Goal: Information Seeking & Learning: Learn about a topic

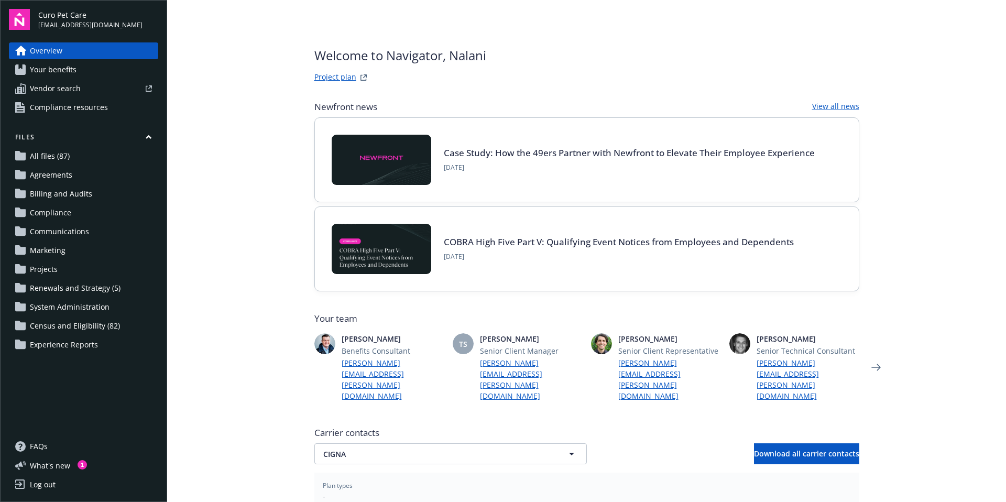
click at [53, 196] on span "Billing and Audits" at bounding box center [61, 193] width 62 height 17
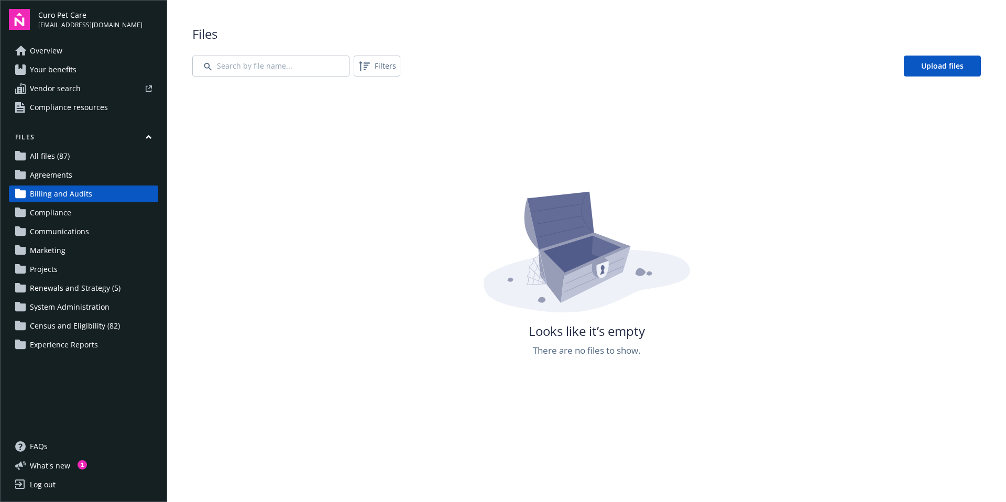
click at [51, 71] on span "Your benefits" at bounding box center [53, 69] width 47 height 17
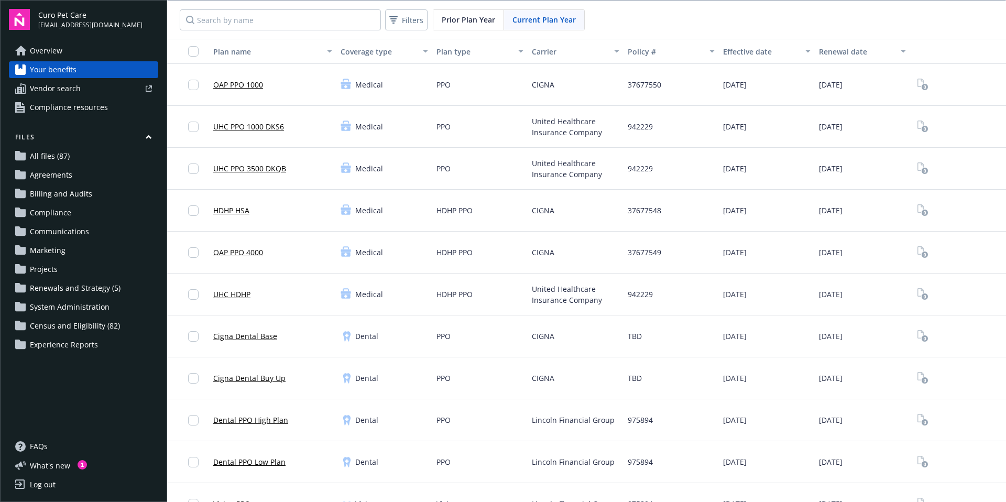
click at [50, 158] on span "All files (87)" at bounding box center [50, 156] width 40 height 17
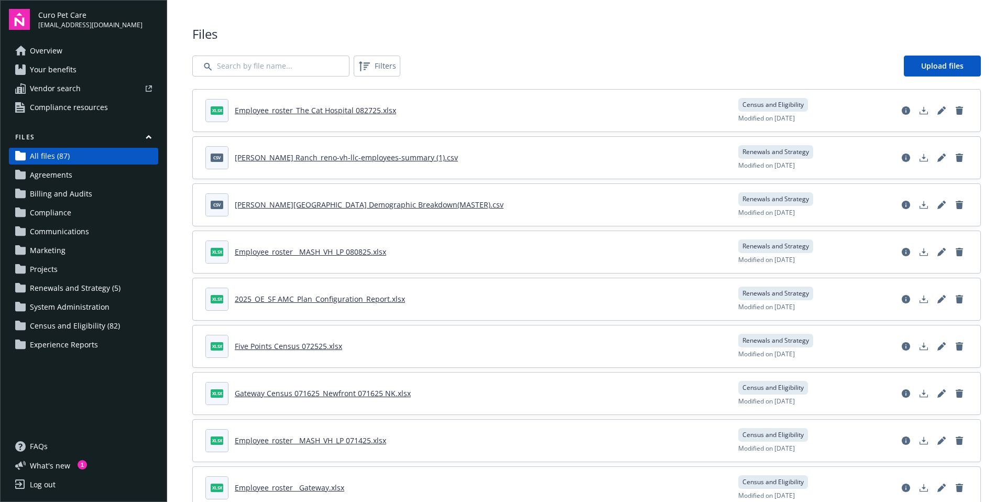
click at [51, 173] on span "Agreements" at bounding box center [51, 175] width 42 height 17
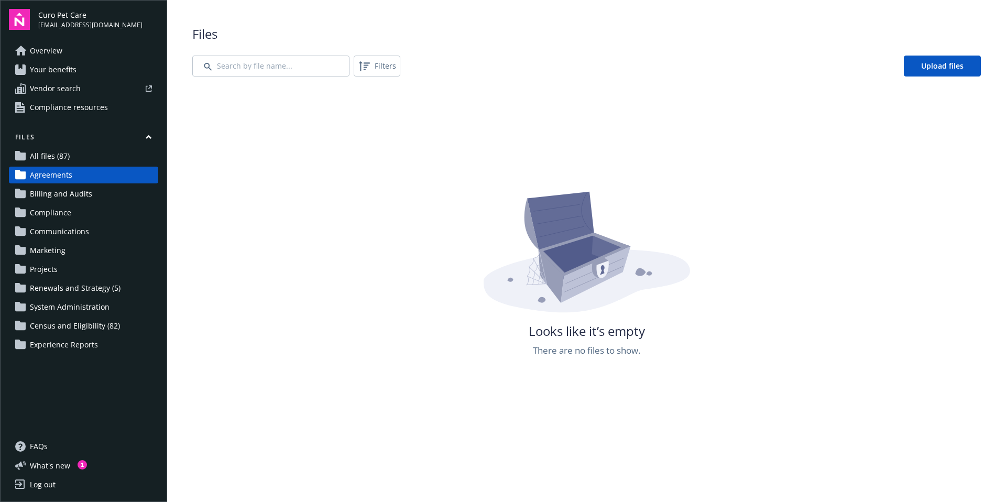
click at [53, 192] on span "Billing and Audits" at bounding box center [61, 193] width 62 height 17
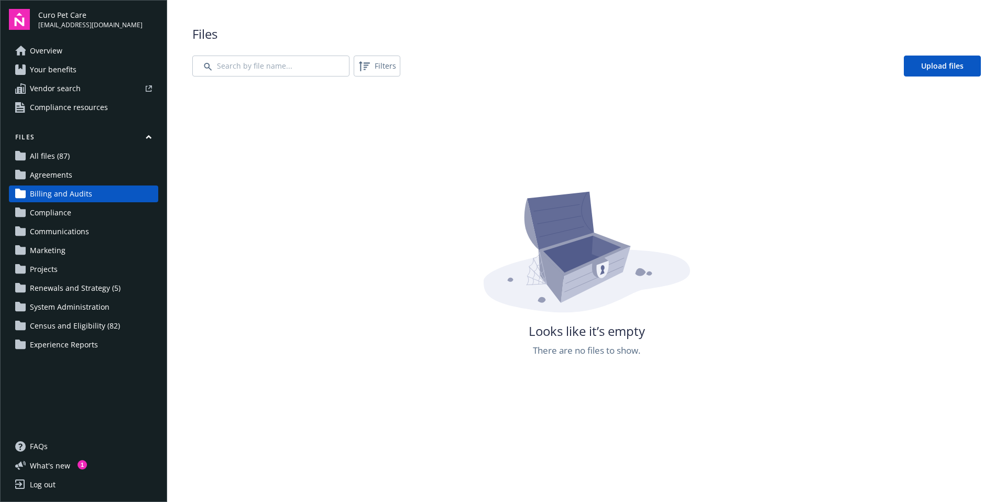
click at [53, 226] on span "Communications" at bounding box center [59, 231] width 59 height 17
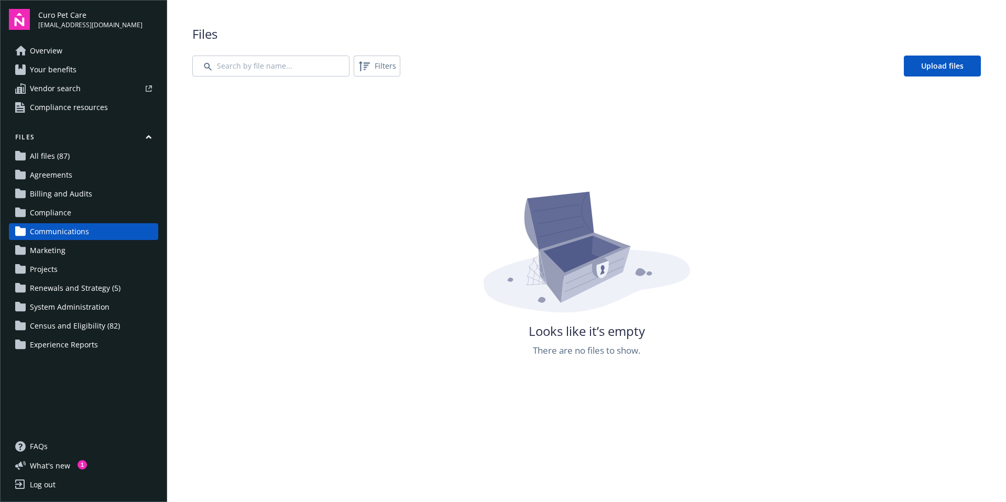
click at [51, 51] on span "Overview" at bounding box center [46, 50] width 32 height 17
